Goal: Task Accomplishment & Management: Complete application form

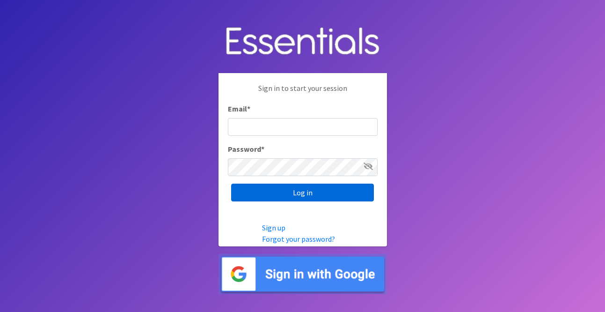
type input "[EMAIL_ADDRESS][DOMAIN_NAME]"
click at [372, 184] on input "Log in" at bounding box center [302, 193] width 143 height 18
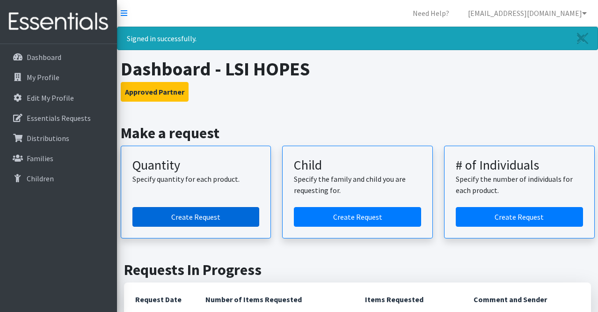
click at [245, 218] on link "Create Request" at bounding box center [195, 217] width 127 height 20
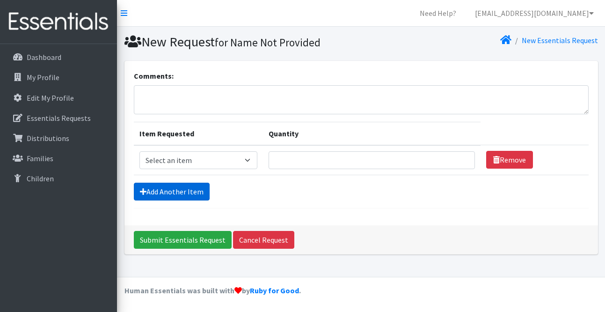
click at [195, 193] on link "Add Another Item" at bounding box center [172, 192] width 76 height 18
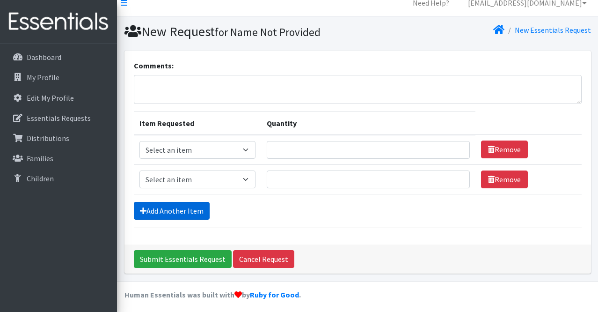
scroll to position [14, 0]
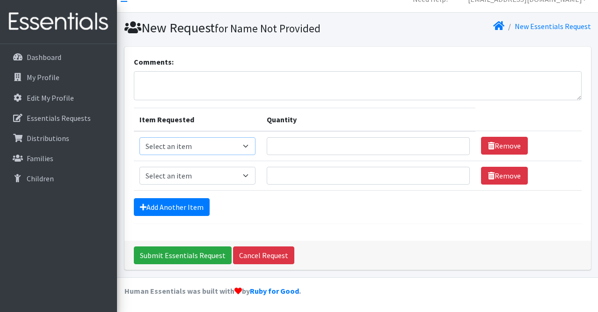
click at [216, 138] on select "Select an item Kids (Size 1) Kids (Size 2) Kids (Size 3) Kids (Size 4) Kids (Si…" at bounding box center [198, 146] width 116 height 18
select select "2386"
click at [140, 137] on select "Select an item Kids (Size 1) Kids (Size 2) Kids (Size 3) Kids (Size 4) Kids (Si…" at bounding box center [198, 146] width 116 height 18
click at [303, 154] on input "Quantity" at bounding box center [368, 146] width 203 height 18
click at [303, 145] on input "Quantity" at bounding box center [368, 146] width 203 height 18
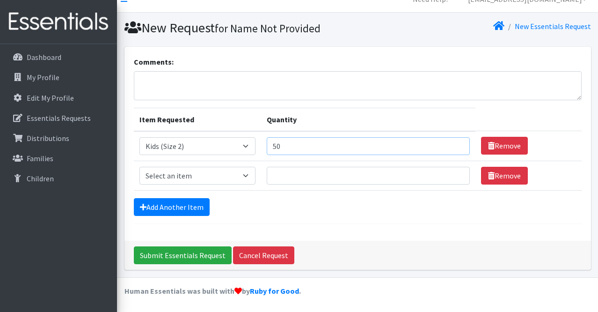
type input "50"
click at [246, 174] on select "Select an item Kids (Size 1) Kids (Size 2) Kids (Size 3) Kids (Size 4) Kids (Si…" at bounding box center [198, 176] width 116 height 18
select select "2386"
click at [140, 167] on select "Select an item Kids (Size 1) Kids (Size 2) Kids (Size 3) Kids (Size 4) Kids (Si…" at bounding box center [198, 176] width 116 height 18
click at [301, 174] on input "Quantity" at bounding box center [368, 176] width 203 height 18
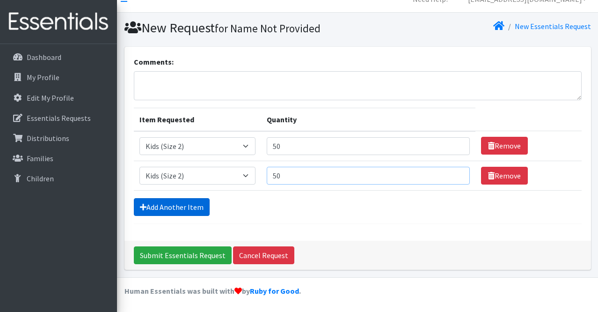
type input "50"
click at [199, 201] on link "Add Another Item" at bounding box center [172, 207] width 76 height 18
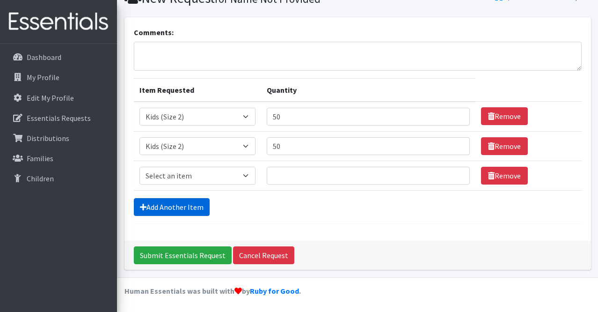
click at [199, 201] on link "Add Another Item" at bounding box center [172, 207] width 76 height 18
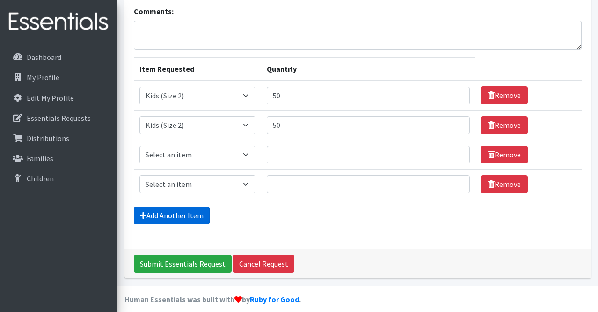
scroll to position [73, 0]
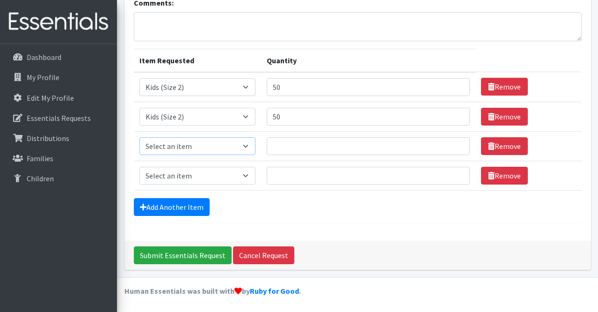
click at [211, 144] on select "Select an item Kids (Size 1) Kids (Size 2) Kids (Size 3) Kids (Size 4) Kids (Si…" at bounding box center [198, 146] width 116 height 18
click at [140, 137] on select "Select an item Kids (Size 1) Kids (Size 2) Kids (Size 3) Kids (Size 4) Kids (Si…" at bounding box center [198, 146] width 116 height 18
click at [220, 146] on select "Select an item Kids (Size 1) Kids (Size 2) Kids (Size 3) Kids (Size 4) Kids (Si…" at bounding box center [198, 146] width 116 height 18
select select "2398"
click at [140, 137] on select "Select an item Kids (Size 1) Kids (Size 2) Kids (Size 3) Kids (Size 4) Kids (Si…" at bounding box center [198, 146] width 116 height 18
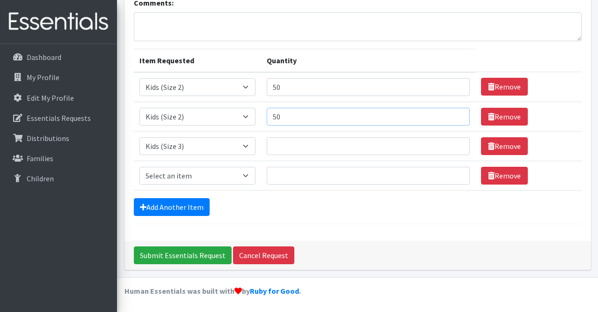
drag, startPoint x: 295, startPoint y: 116, endPoint x: 271, endPoint y: 116, distance: 24.3
click at [271, 116] on tr "Item Requested Select an item Kids (Size 1) Kids (Size 2) Kids (Size 3) Kids (S…" at bounding box center [358, 116] width 448 height 29
type input "5"
type input "75"
drag, startPoint x: 299, startPoint y: 87, endPoint x: 264, endPoint y: 87, distance: 35.1
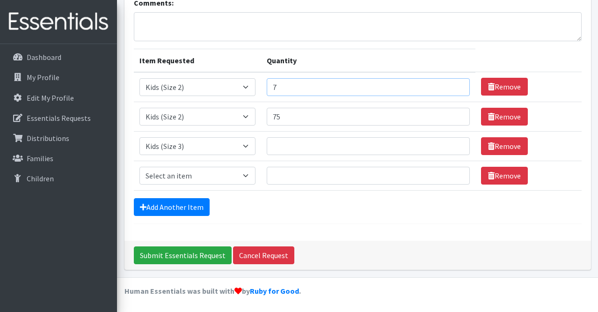
click at [264, 87] on tr "Item Requested Select an item Kids (Size 1) Kids (Size 2) Kids (Size 3) Kids (S…" at bounding box center [358, 87] width 448 height 30
drag, startPoint x: 305, startPoint y: 80, endPoint x: 316, endPoint y: 90, distance: 14.9
click at [316, 90] on input "57" at bounding box center [368, 87] width 203 height 18
type input "75"
click at [298, 143] on input "Quantity" at bounding box center [368, 146] width 203 height 18
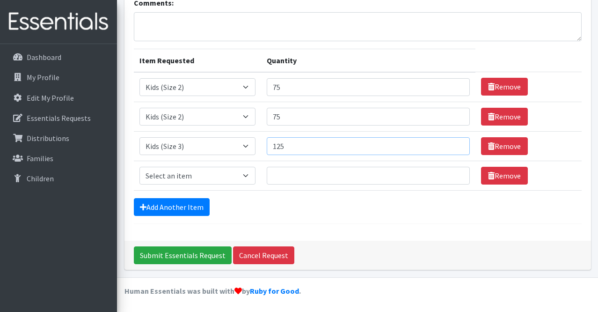
type input "125"
click at [233, 175] on select "Select an item Kids (Size 1) Kids (Size 2) Kids (Size 3) Kids (Size 4) Kids (Si…" at bounding box center [198, 176] width 116 height 18
select select "2365"
click at [140, 167] on select "Select an item Kids (Size 1) Kids (Size 2) Kids (Size 3) Kids (Size 4) Kids (Si…" at bounding box center [198, 176] width 116 height 18
click at [284, 170] on input "Quantity" at bounding box center [368, 176] width 203 height 18
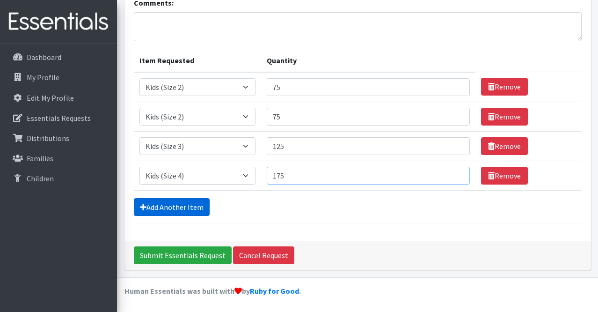
type input "175"
click at [184, 203] on link "Add Another Item" at bounding box center [172, 207] width 76 height 18
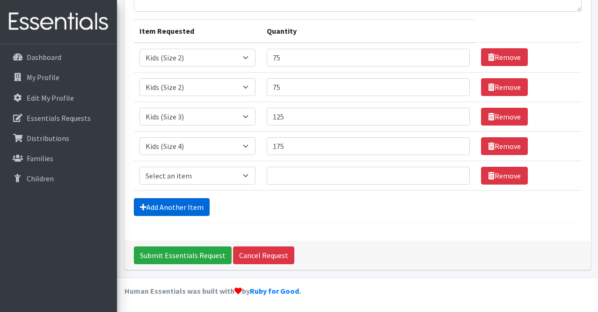
click at [184, 203] on link "Add Another Item" at bounding box center [172, 207] width 76 height 18
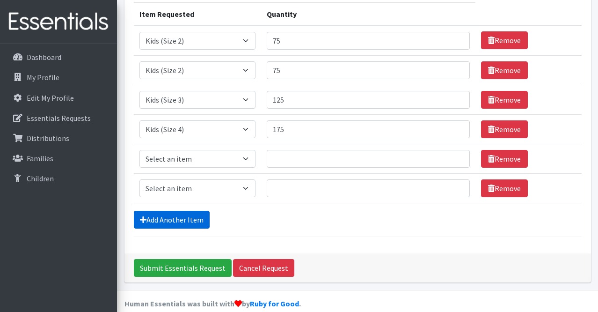
scroll to position [132, 0]
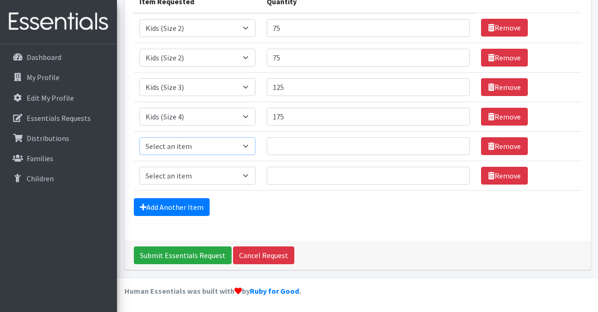
click at [247, 152] on select "Select an item Kids (Size 1) Kids (Size 2) Kids (Size 3) Kids (Size 4) Kids (Si…" at bounding box center [198, 146] width 116 height 18
select select "2372"
click at [140, 137] on select "Select an item Kids (Size 1) Kids (Size 2) Kids (Size 3) Kids (Size 4) Kids (Si…" at bounding box center [198, 146] width 116 height 18
click at [249, 175] on select "Select an item Kids (Size 1) Kids (Size 2) Kids (Size 3) Kids (Size 4) Kids (Si…" at bounding box center [198, 176] width 116 height 18
select select "2376"
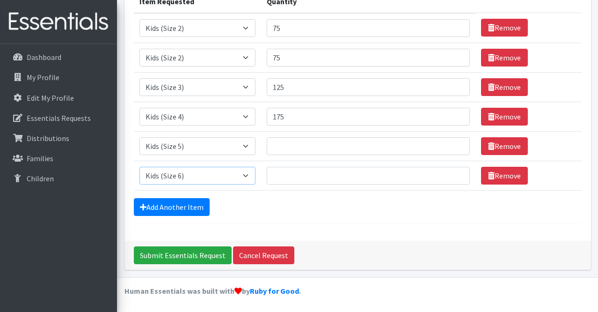
click at [140, 167] on select "Select an item Kids (Size 1) Kids (Size 2) Kids (Size 3) Kids (Size 4) Kids (Si…" at bounding box center [198, 176] width 116 height 18
click at [294, 142] on input "Quantity" at bounding box center [368, 146] width 203 height 18
type input "75"
click at [300, 173] on input "7" at bounding box center [368, 176] width 203 height 18
type input "75"
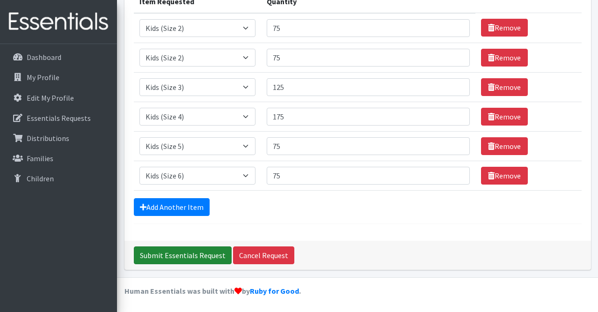
click at [199, 260] on input "Submit Essentials Request" at bounding box center [183, 255] width 98 height 18
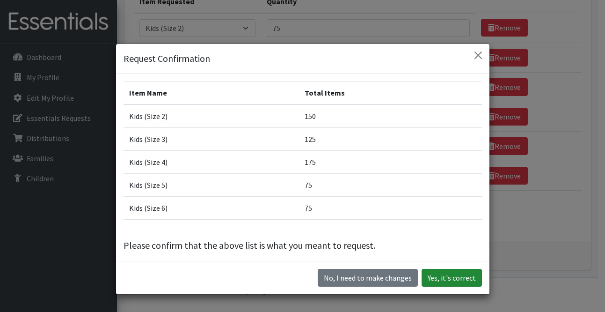
click at [454, 283] on button "Yes, it's correct" at bounding box center [452, 278] width 60 height 18
